Goal: Check status: Check status

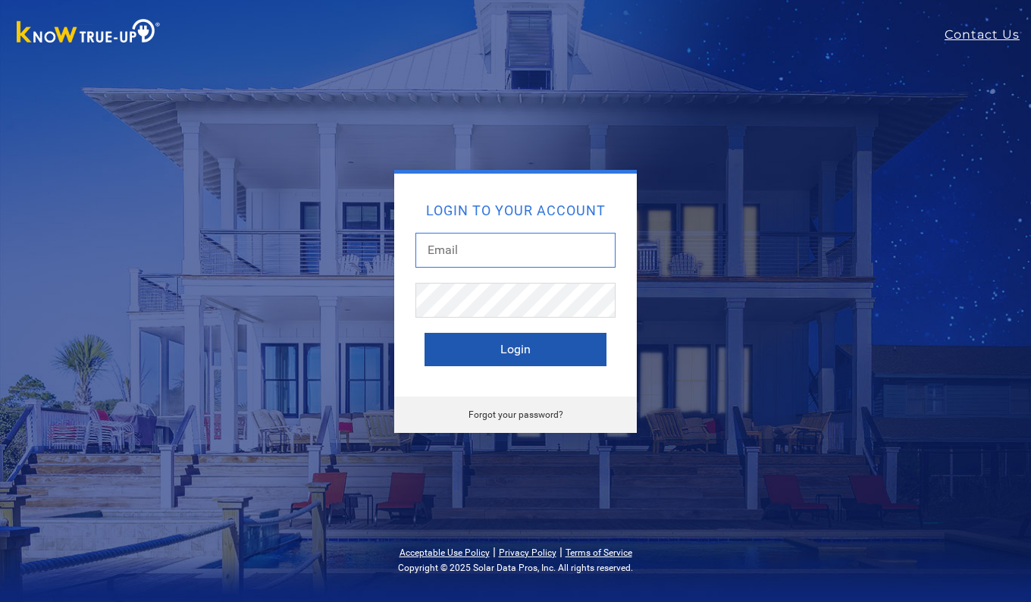
type input "[EMAIL_ADDRESS][DOMAIN_NAME]"
click at [521, 358] on button "Login" at bounding box center [515, 349] width 182 height 33
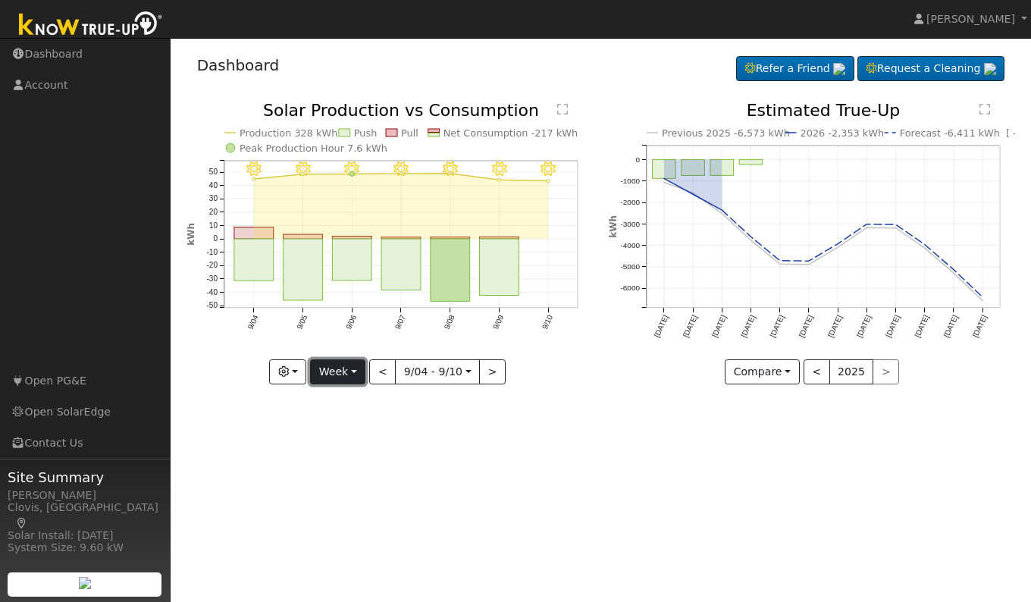
click at [355, 381] on button "Week" at bounding box center [337, 372] width 55 height 26
click at [338, 398] on link "Day" at bounding box center [363, 403] width 105 height 21
type input "[DATE]"
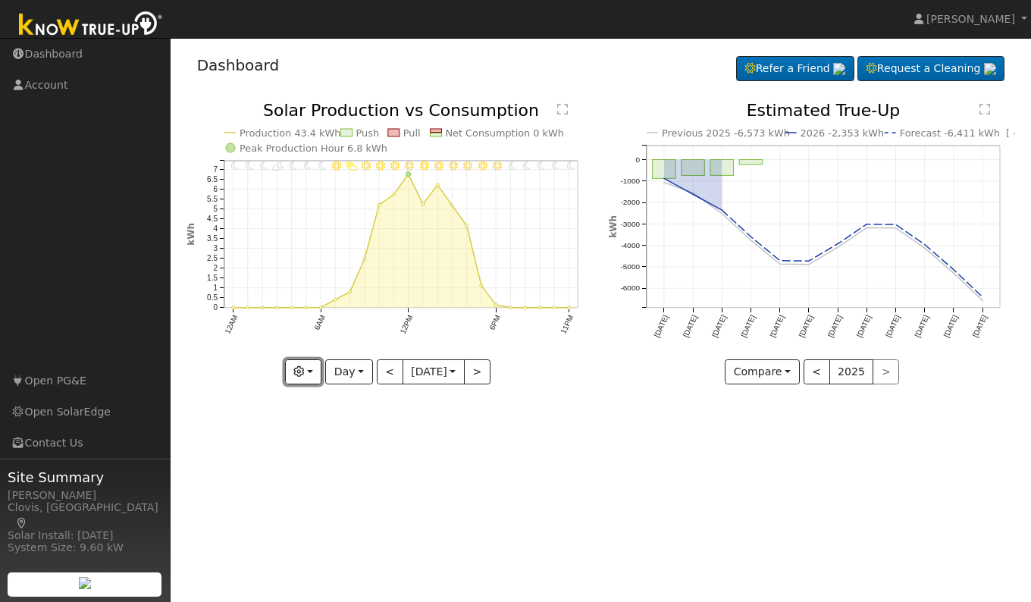
click at [303, 374] on button "button" at bounding box center [303, 372] width 37 height 26
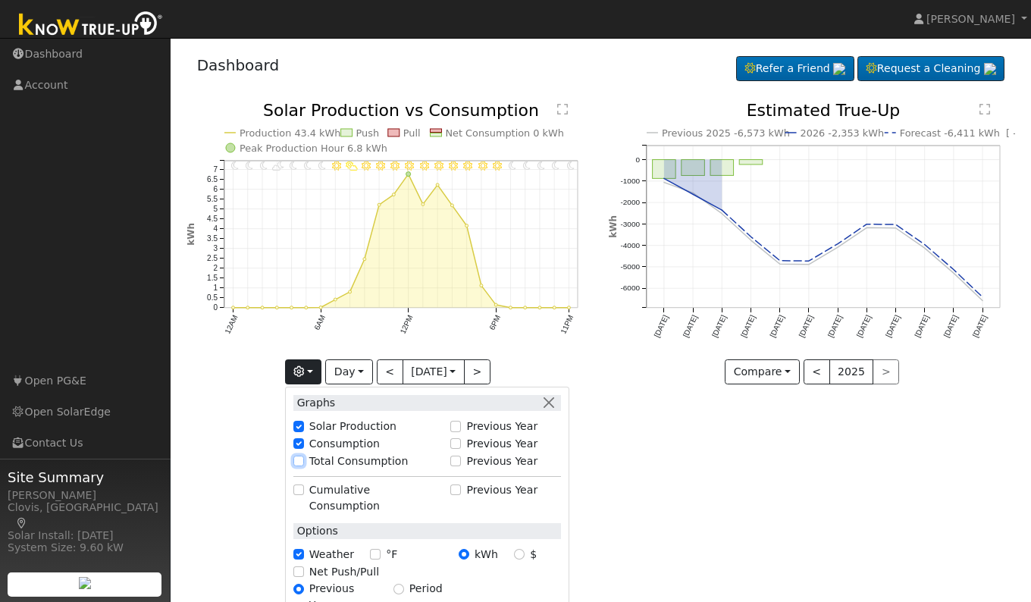
click at [295, 461] on input "Total Consumption" at bounding box center [298, 460] width 11 height 11
checkbox input "true"
click at [663, 499] on div "User Profile First name Last name Email Email Notifications No Emails No Emails…" at bounding box center [600, 320] width 860 height 564
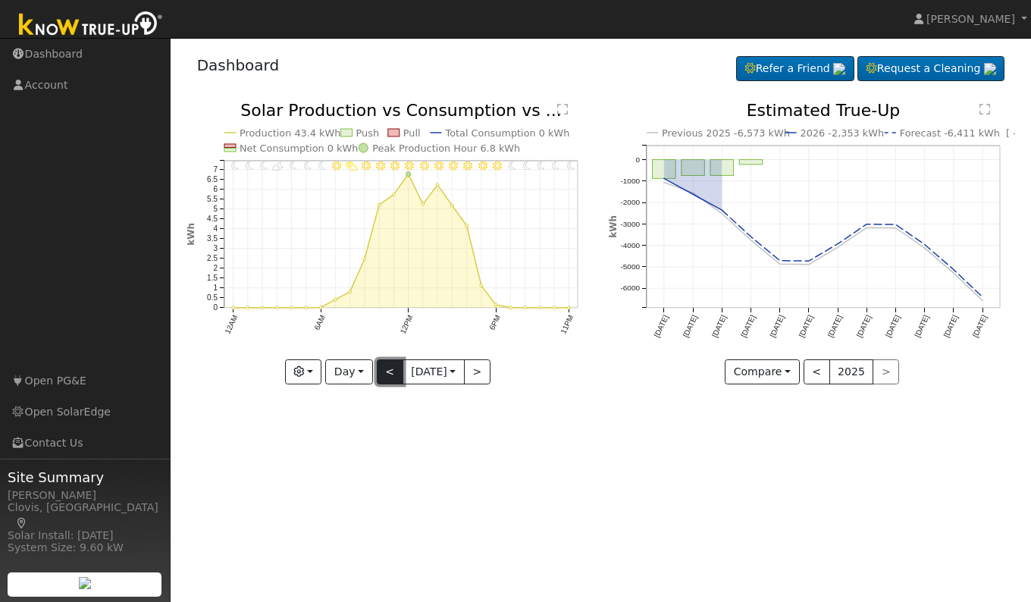
click at [379, 367] on button "<" at bounding box center [390, 372] width 27 height 26
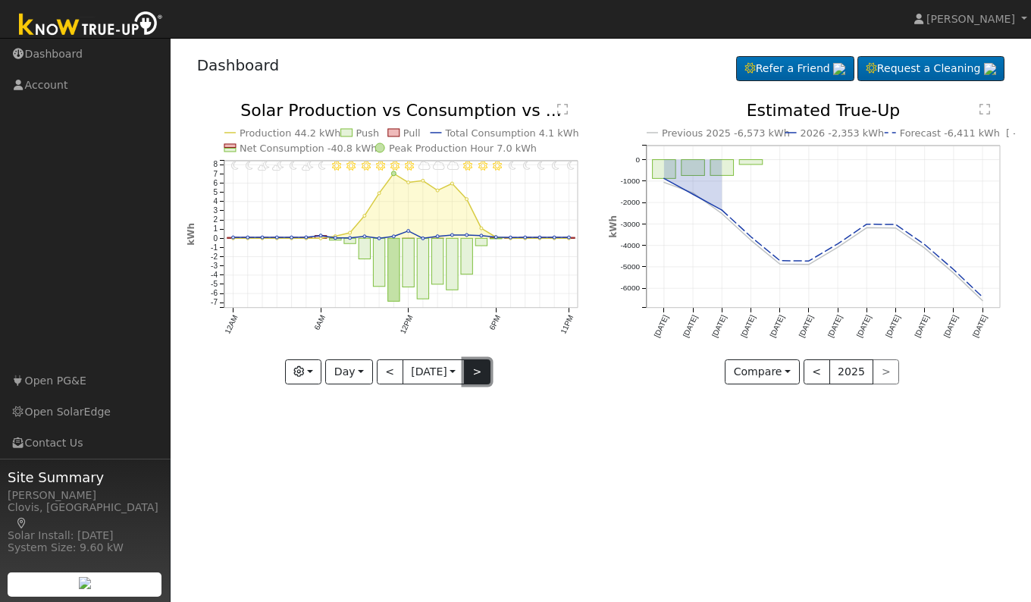
click at [478, 375] on button ">" at bounding box center [477, 372] width 27 height 26
type input "[DATE]"
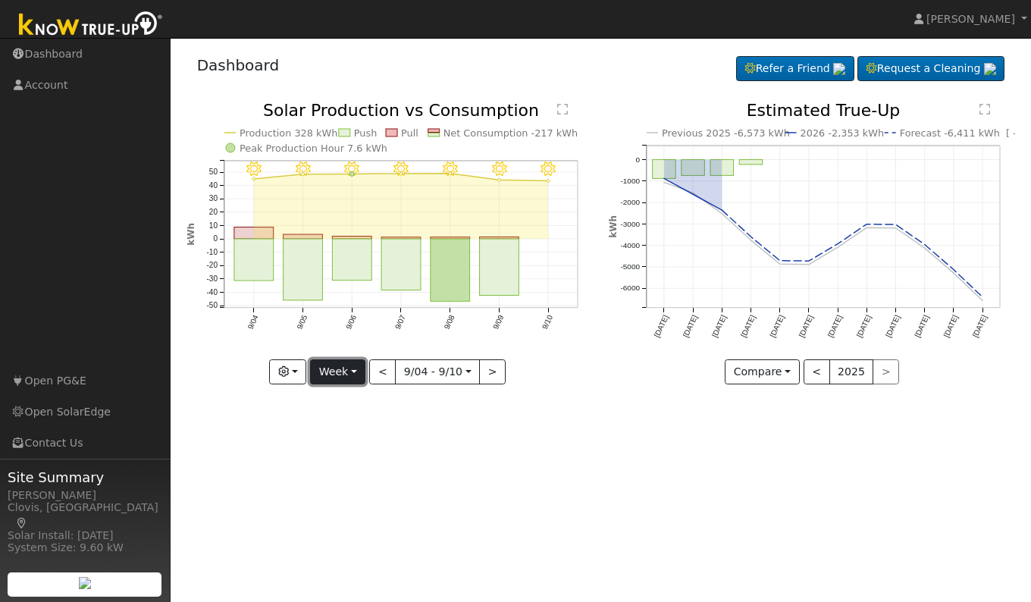
click at [332, 371] on button "Week" at bounding box center [337, 372] width 55 height 26
click at [343, 399] on link "Day" at bounding box center [363, 403] width 105 height 21
type input "[DATE]"
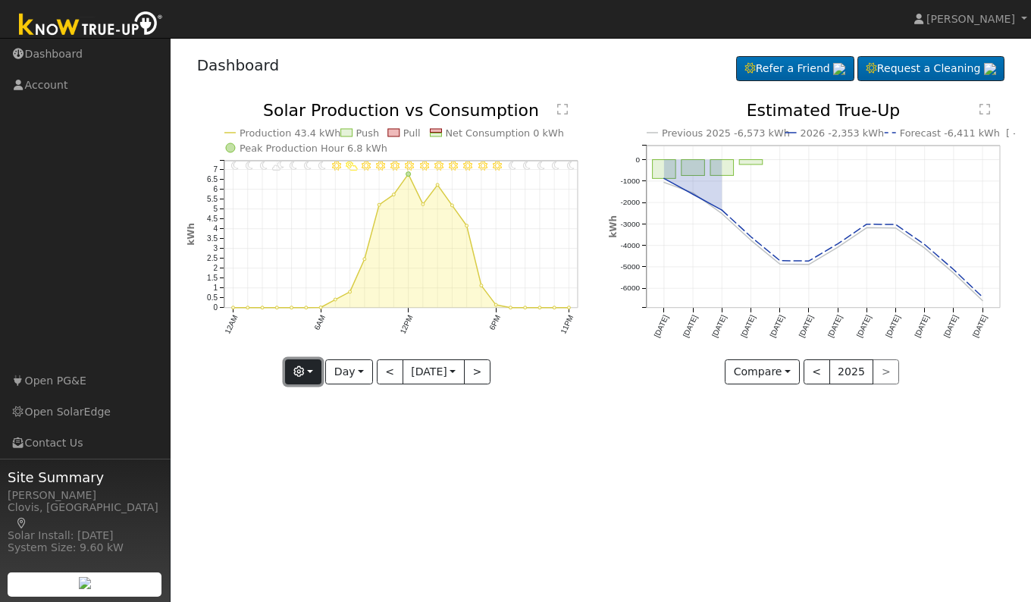
click at [299, 373] on icon "button" at bounding box center [298, 371] width 11 height 11
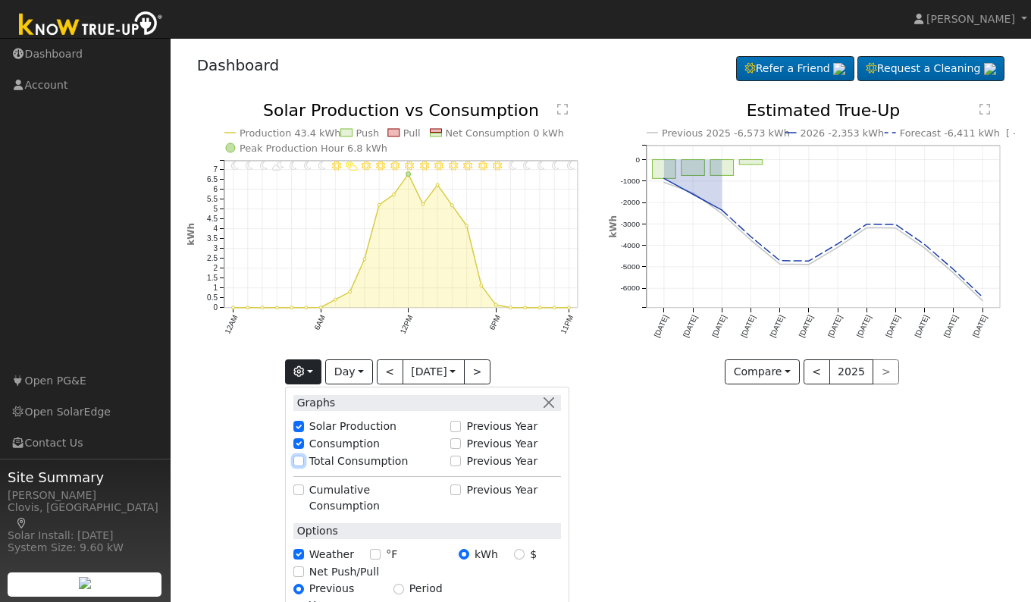
click at [295, 458] on input "Total Consumption" at bounding box center [298, 460] width 11 height 11
checkbox input "true"
click at [661, 486] on div "User Profile First name Last name Email Email Notifications No Emails No Emails…" at bounding box center [600, 320] width 860 height 564
